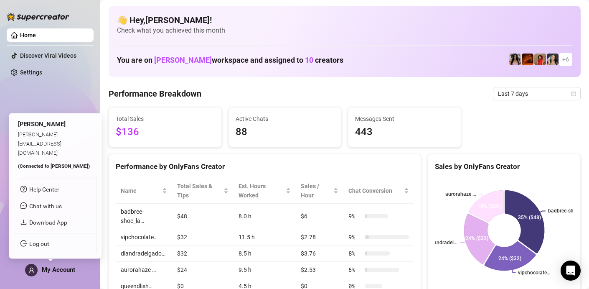
click at [54, 271] on span "My Account" at bounding box center [58, 270] width 33 height 8
click at [49, 241] on link "Log out" at bounding box center [39, 243] width 20 height 7
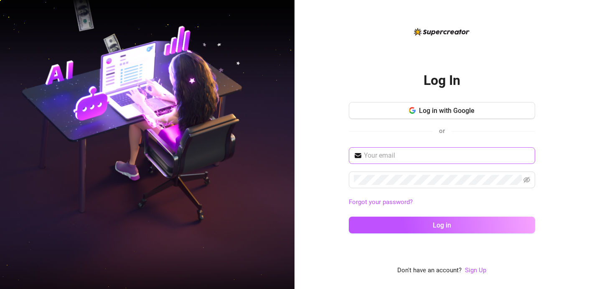
click at [408, 160] on span at bounding box center [442, 155] width 186 height 17
type input "fudgeebarr505@gmail.com"
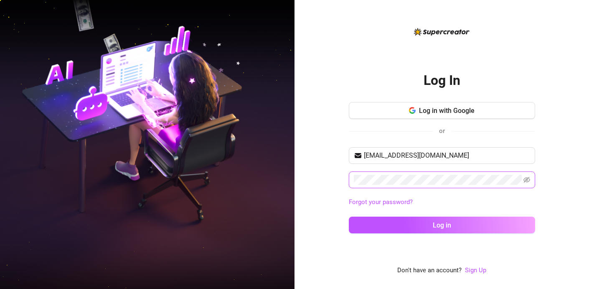
click at [349, 216] on button "Log in" at bounding box center [442, 224] width 186 height 17
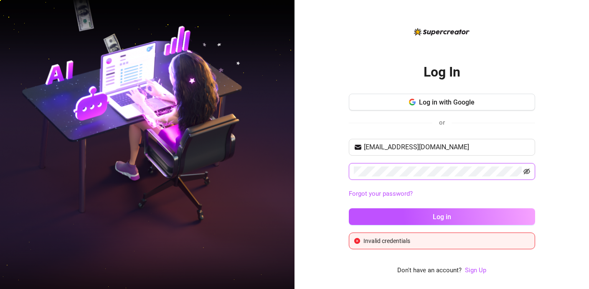
click at [525, 172] on icon "eye-invisible" at bounding box center [526, 171] width 7 height 7
click at [349, 208] on button "Log in" at bounding box center [442, 216] width 186 height 17
click at [416, 176] on span at bounding box center [442, 171] width 186 height 17
click at [349, 208] on button "Log in" at bounding box center [442, 216] width 186 height 17
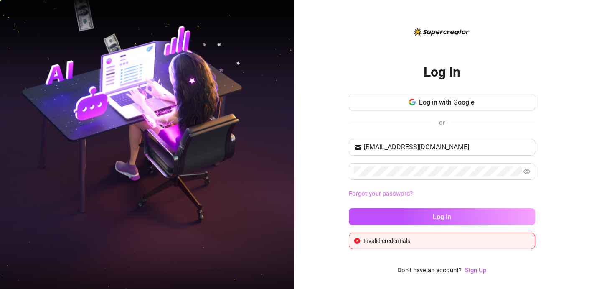
click at [370, 194] on link "Forgot your password?" at bounding box center [381, 194] width 64 height 8
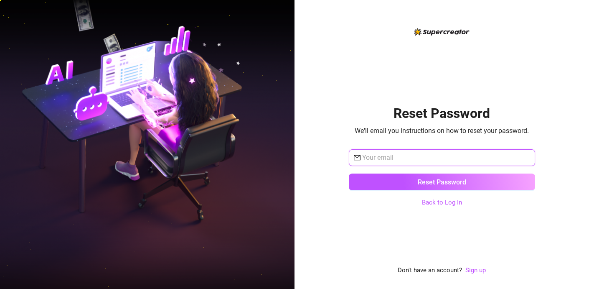
click at [402, 160] on input "text" at bounding box center [446, 157] width 168 height 10
type input "fudgeebarr505@gmail.com"
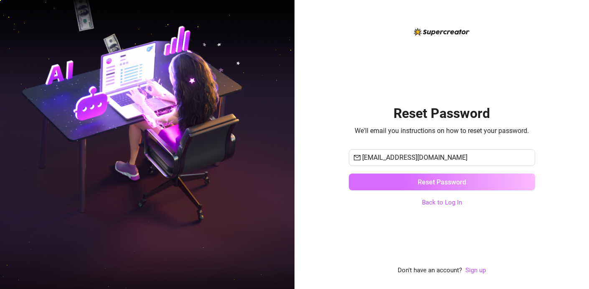
click at [401, 180] on button "Reset Password" at bounding box center [442, 181] width 186 height 17
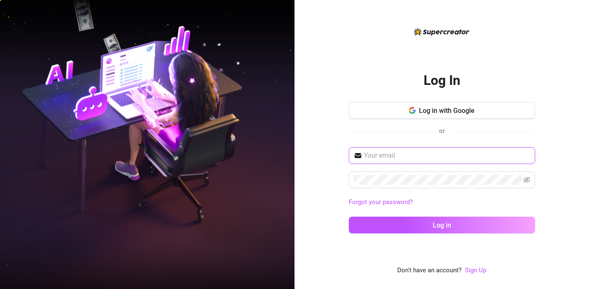
click at [446, 154] on input "text" at bounding box center [447, 155] width 166 height 10
type input "fudgeebarr505@gmail.com"
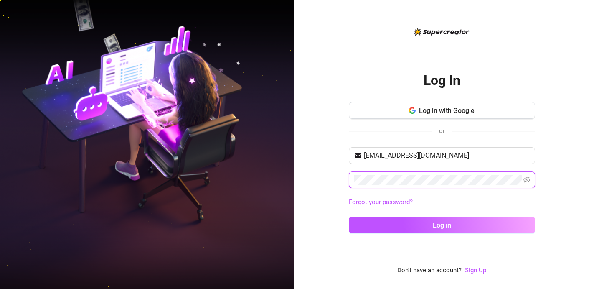
click at [349, 216] on button "Log in" at bounding box center [442, 224] width 186 height 17
